Goal: Check status: Check status

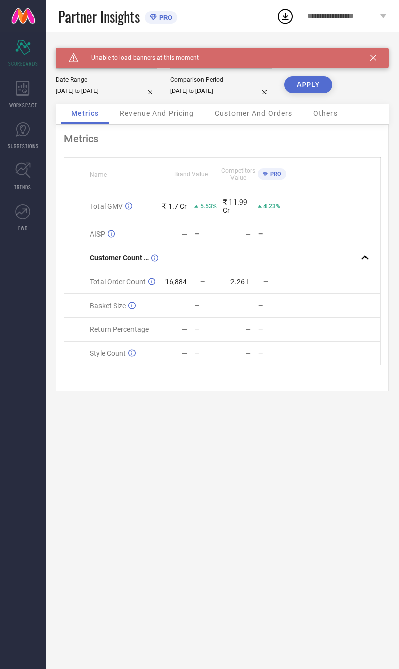
select select "8"
select select "2025"
select select "9"
select select "2025"
type input "[DATE] to [DATE]"
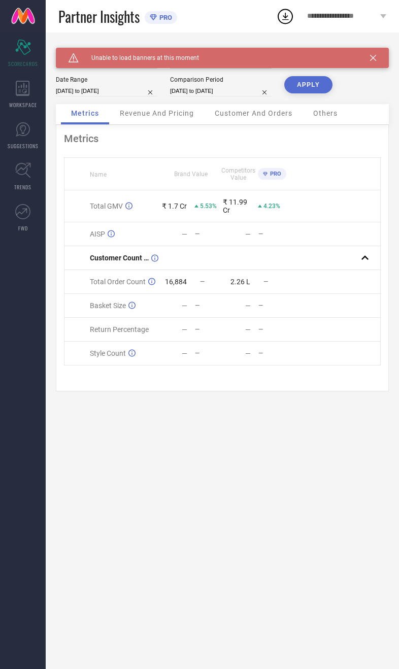
select select "8"
select select "2024"
select select "9"
select select "2024"
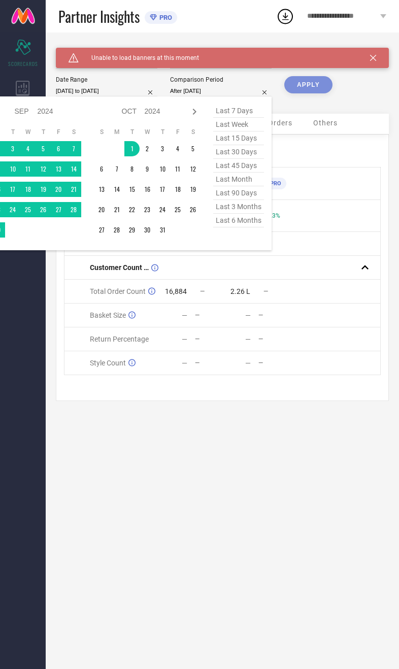
type input "[DATE] to [DATE]"
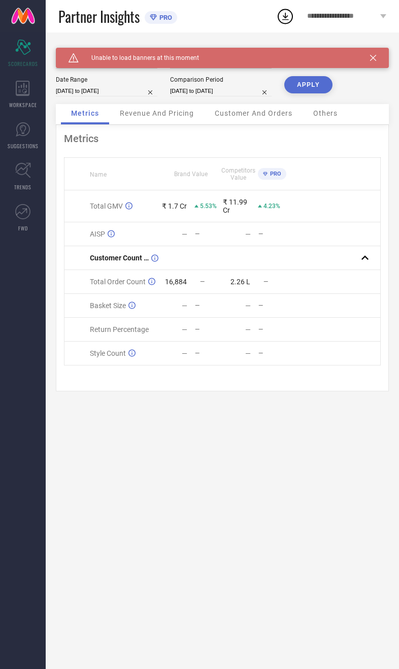
click at [304, 92] on button "APPLY" at bounding box center [308, 84] width 48 height 17
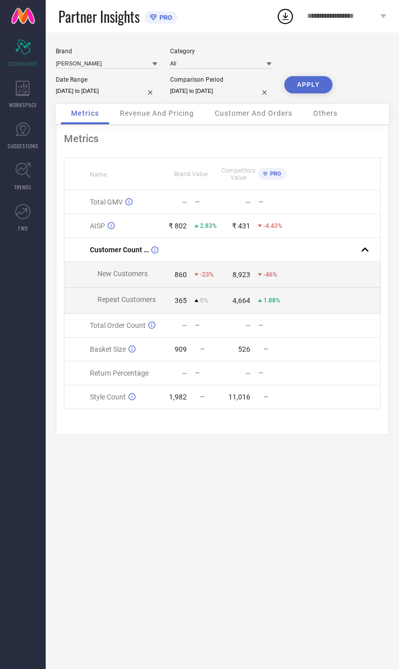
click at [160, 113] on div "Revenue And Pricing" at bounding box center [157, 114] width 94 height 20
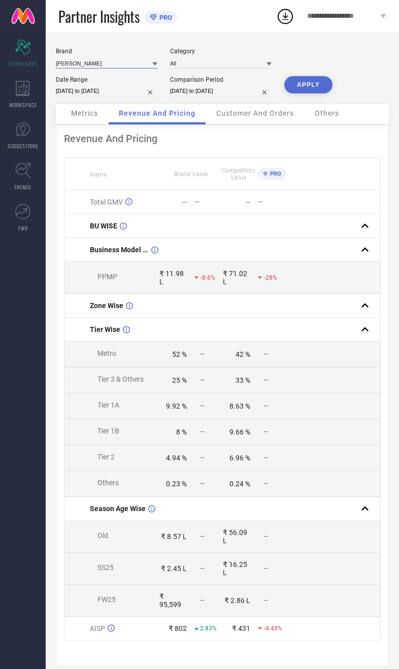
click at [101, 68] on input at bounding box center [106, 63] width 101 height 11
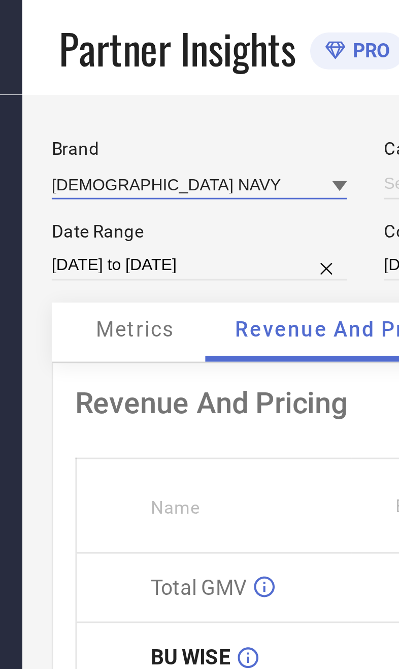
type input "All"
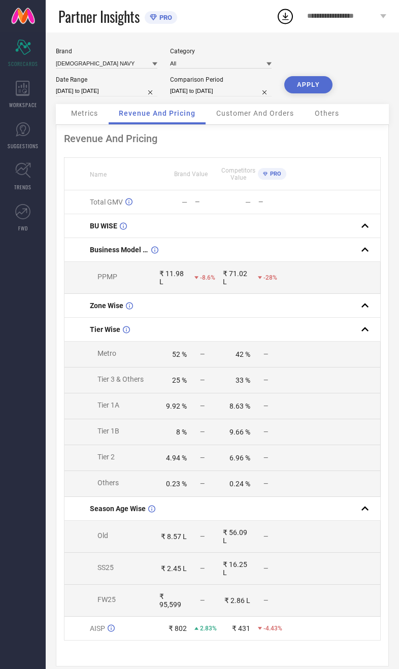
click at [318, 87] on button "APPLY" at bounding box center [308, 84] width 48 height 17
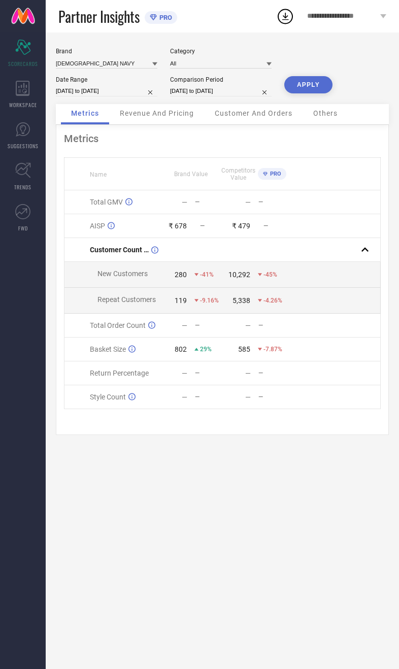
click at [174, 124] on div "Revenue And Pricing" at bounding box center [157, 114] width 94 height 20
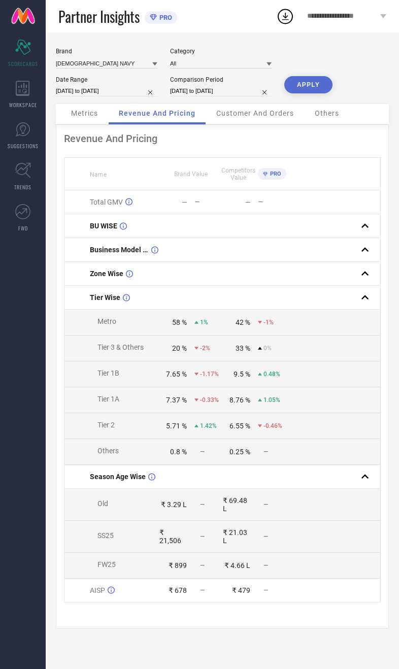
click at [312, 85] on button "APPLY" at bounding box center [308, 84] width 48 height 17
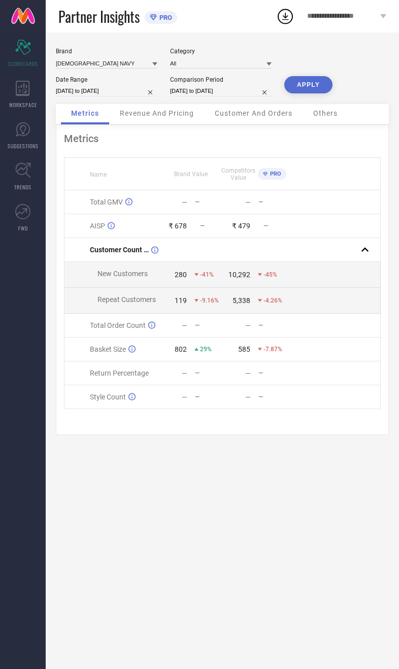
click at [175, 124] on div "Revenue And Pricing" at bounding box center [157, 114] width 94 height 20
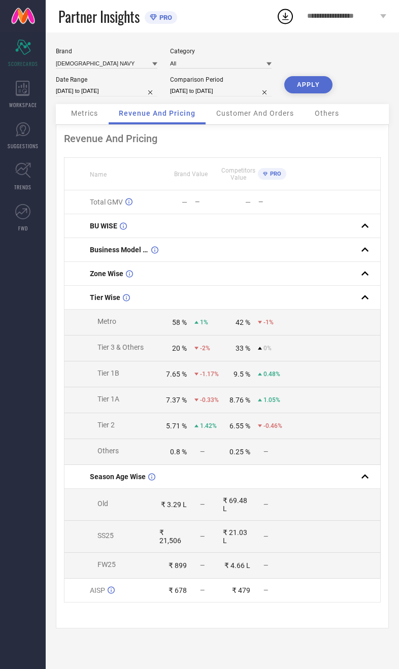
click at [255, 124] on div "Customer And Orders" at bounding box center [255, 114] width 98 height 20
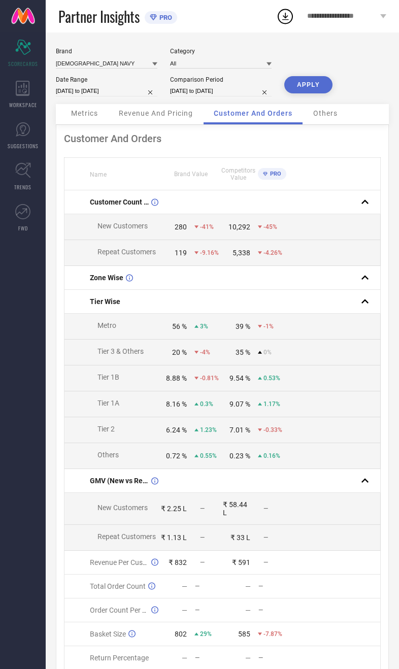
click at [345, 124] on div "Others" at bounding box center [325, 114] width 45 height 20
